Goal: Task Accomplishment & Management: Complete application form

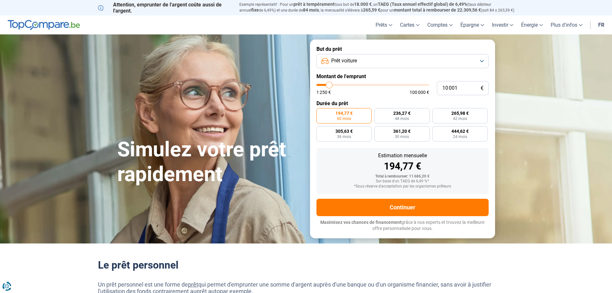
click at [365, 58] on button "Prêt voiture" at bounding box center [403, 61] width 172 height 14
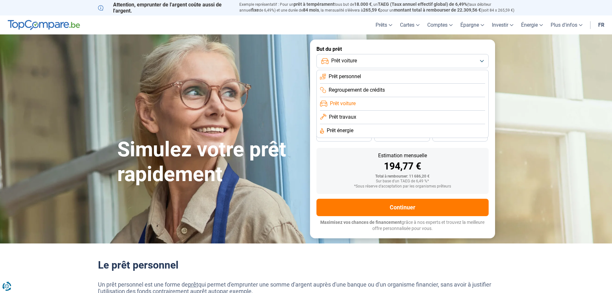
click at [365, 58] on button "Prêt voiture" at bounding box center [403, 61] width 172 height 14
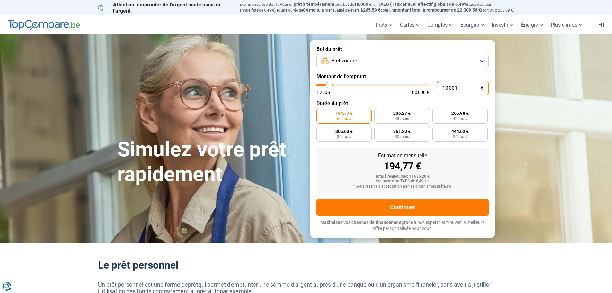
drag, startPoint x: 462, startPoint y: 90, endPoint x: 352, endPoint y: 90, distance: 110.5
click at [352, 90] on div "10 001 € 1 250 € 100 000 €" at bounding box center [403, 88] width 172 height 14
type input "2"
type input "1250"
type input "20"
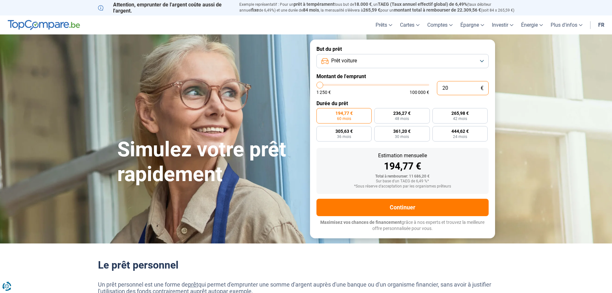
type input "1250"
type input "200"
type input "1250"
type input "2 000"
type input "2000"
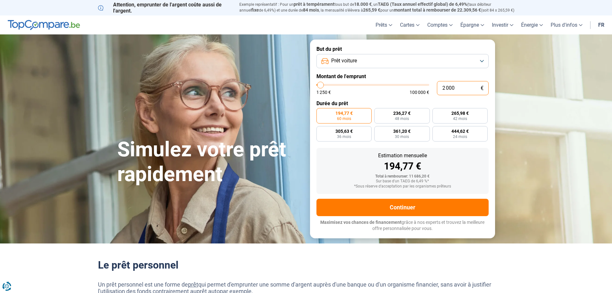
type input "20 000"
type input "20000"
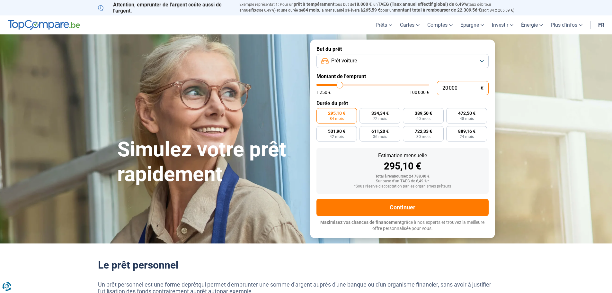
type input "2 000"
type input "2000"
type input "200"
type input "1250"
type input "20"
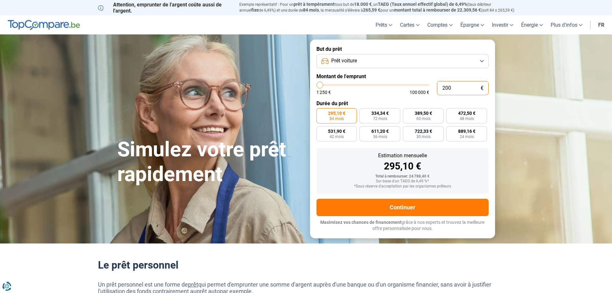
type input "1250"
type input "2"
type input "1250"
type input "25"
type input "1250"
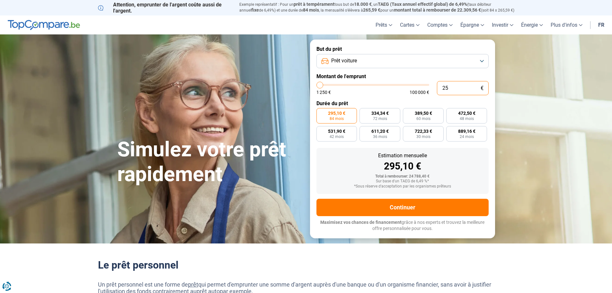
type input "250"
type input "1250"
type input "2 500"
type input "2500"
type input "25 000"
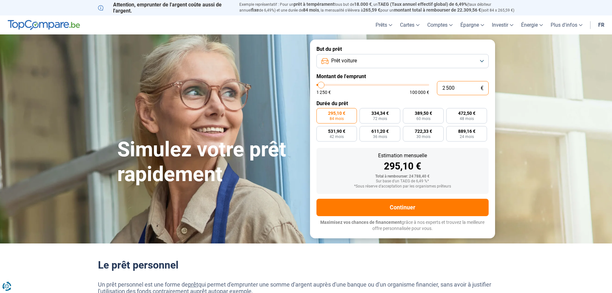
type input "25000"
radio input "false"
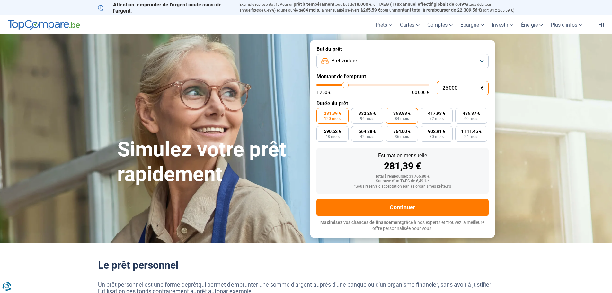
type input "25 000"
click at [402, 111] on span "368,88 €" at bounding box center [401, 113] width 17 height 4
click at [390, 111] on input "368,88 € 84 mois" at bounding box center [388, 110] width 4 height 4
radio input "true"
